Goal: Find specific page/section: Find specific page/section

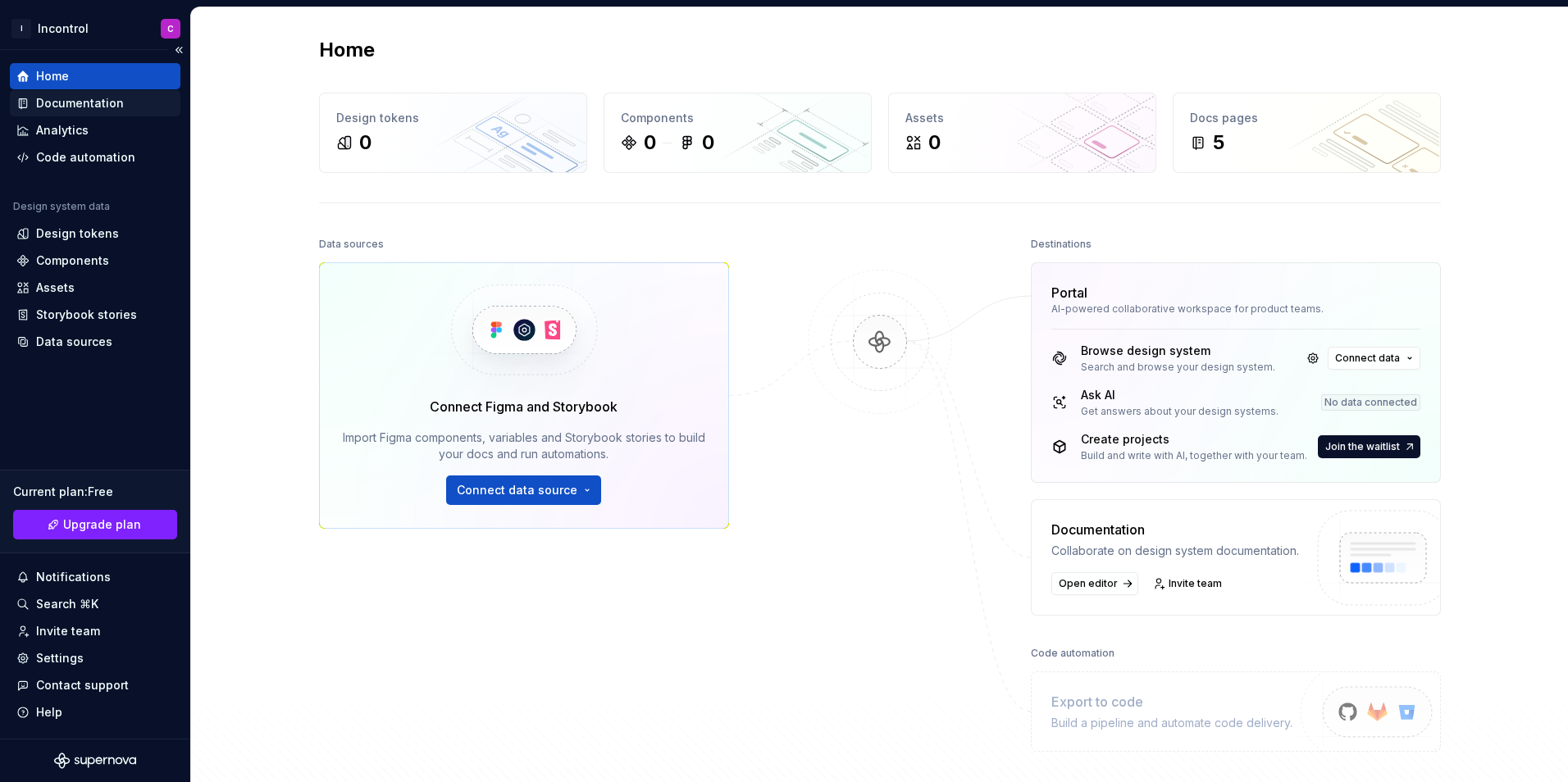
click at [139, 113] on div "Documentation" at bounding box center [95, 103] width 171 height 27
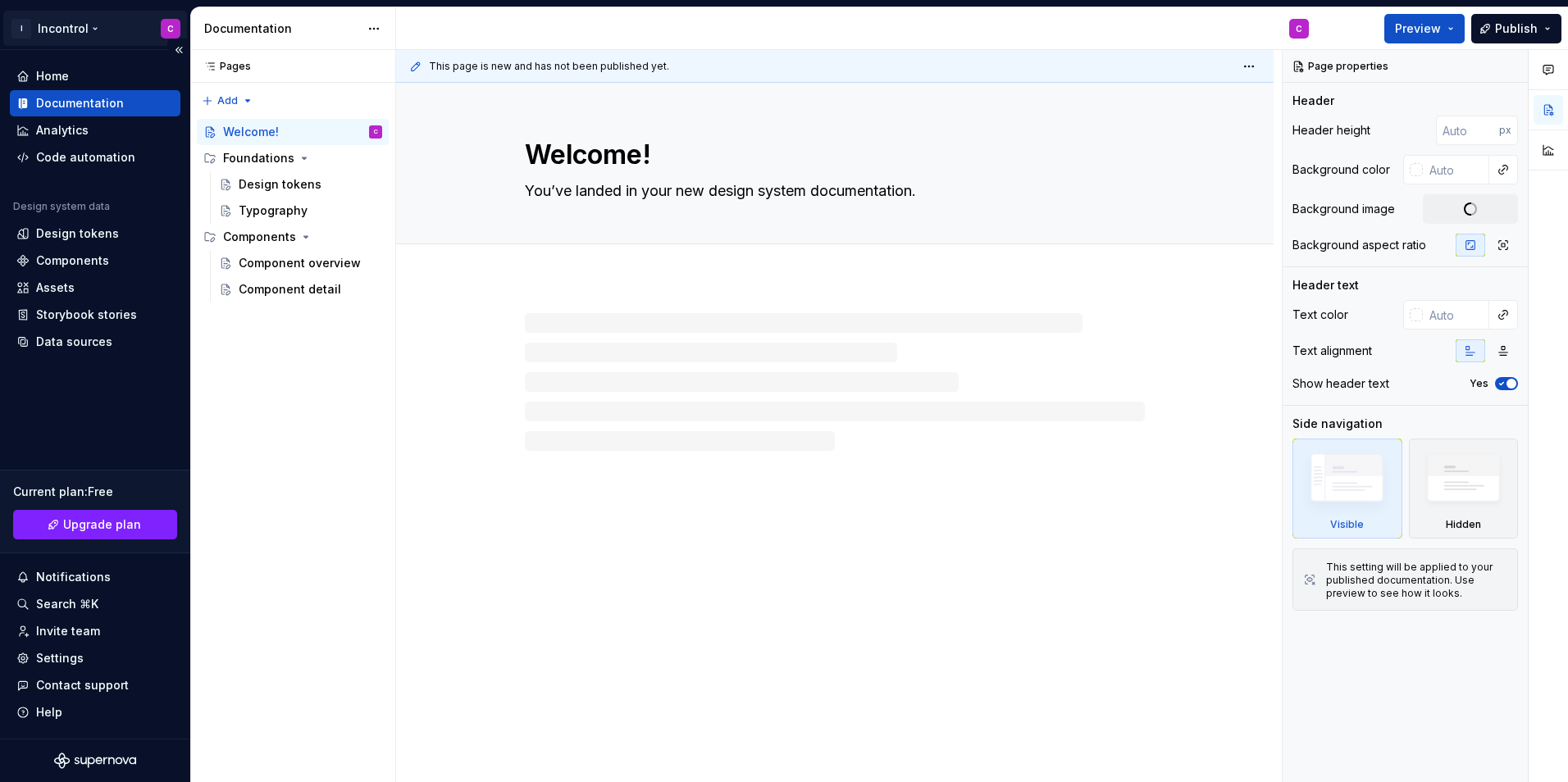
click at [88, 24] on html "I Incontrol C Home Documentation Analytics Code automation Design system data D…" at bounding box center [784, 391] width 1568 height 782
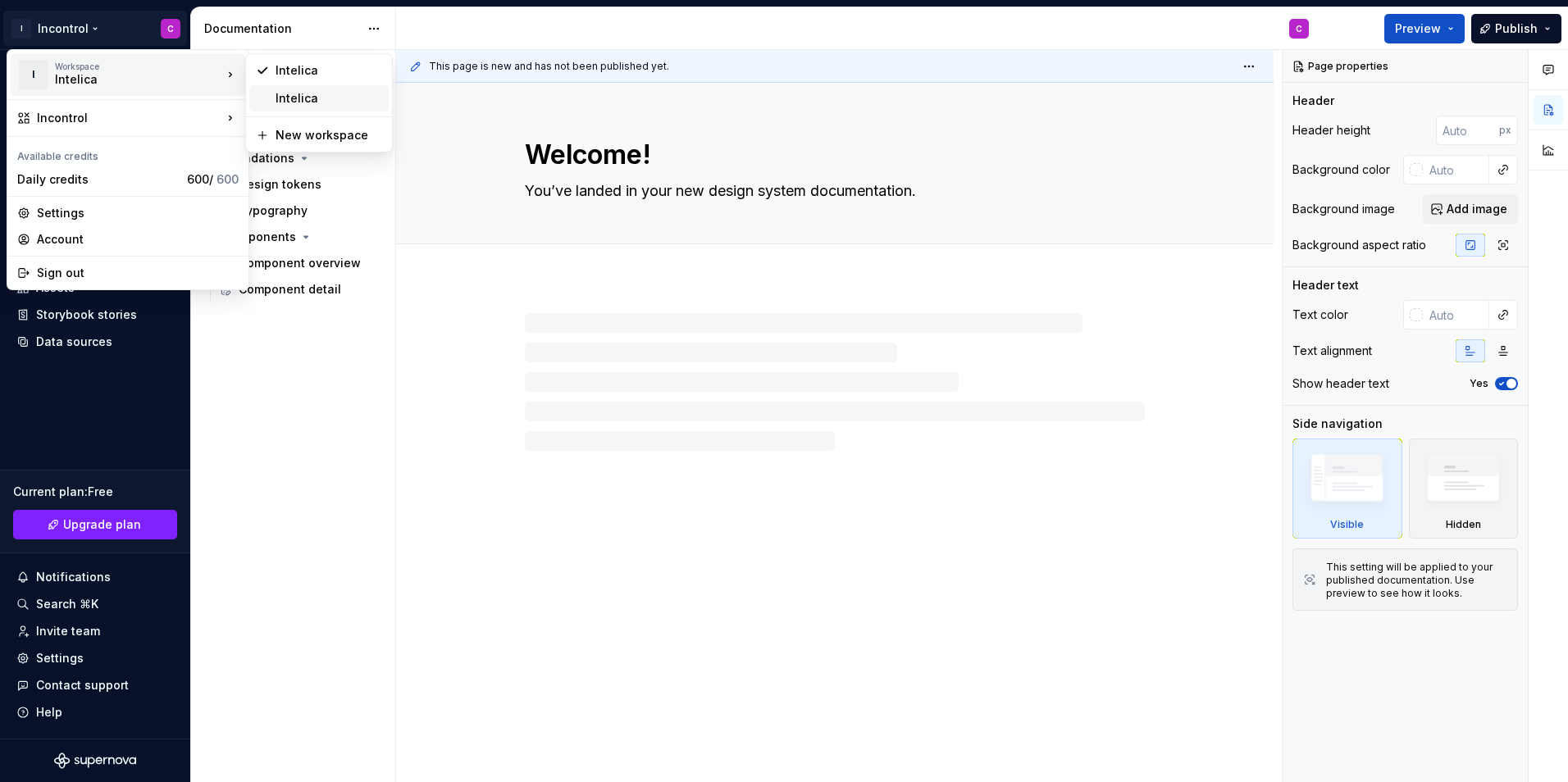
type textarea "*"
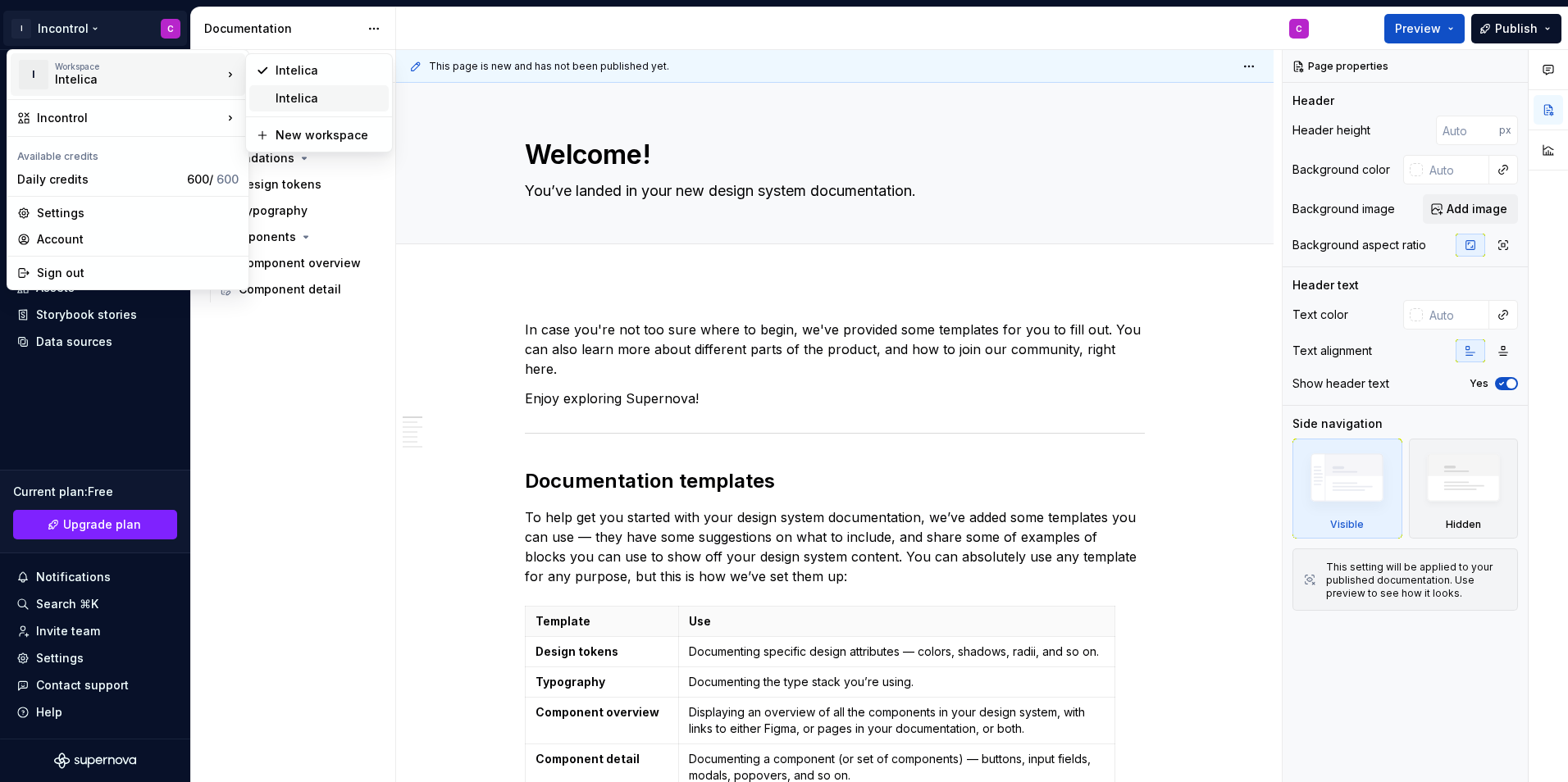
click at [282, 97] on div "Intelica" at bounding box center [329, 98] width 107 height 16
